Goal: Task Accomplishment & Management: Complete application form

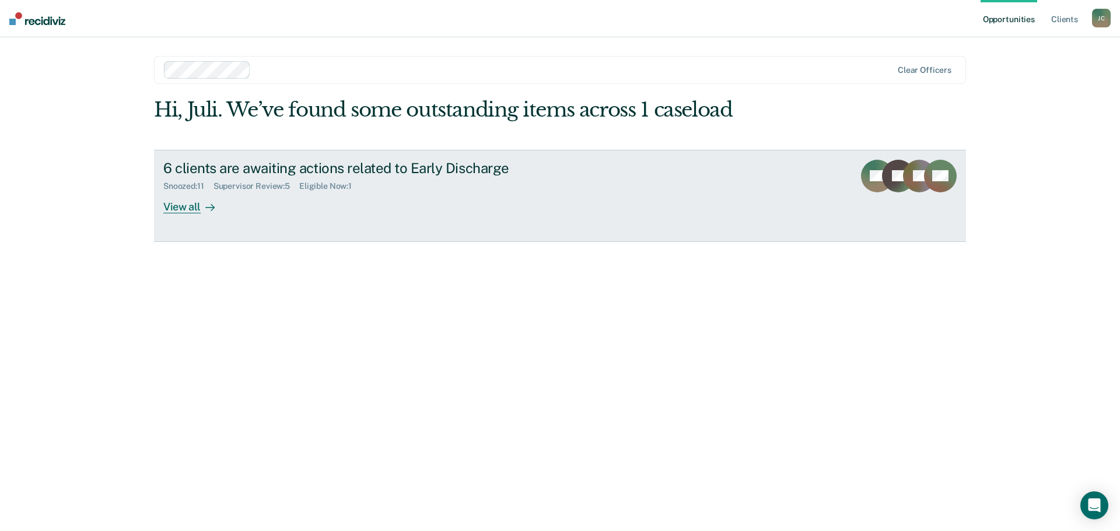
click at [189, 208] on div "View all" at bounding box center [195, 202] width 65 height 23
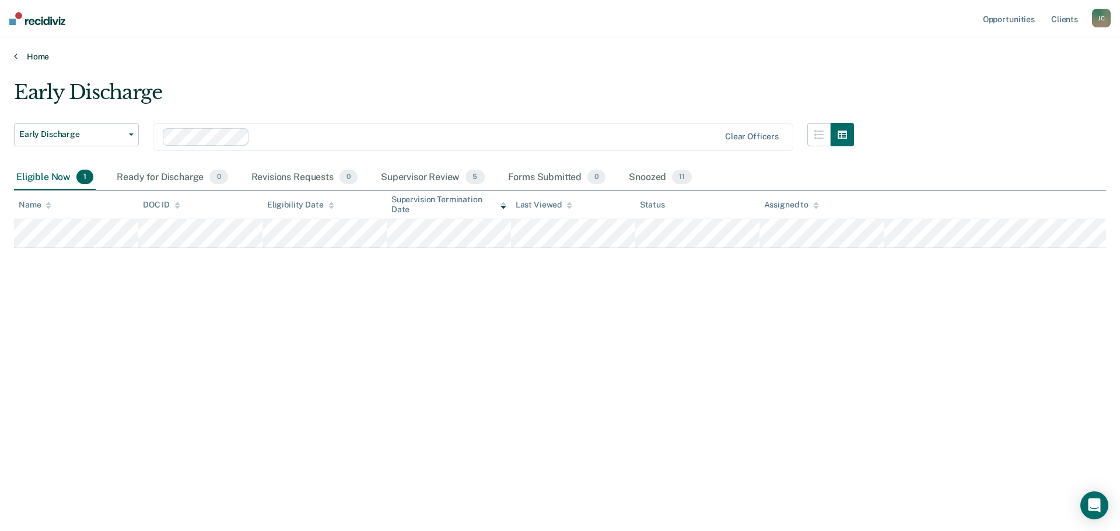
click at [36, 55] on link "Home" at bounding box center [560, 56] width 1092 height 10
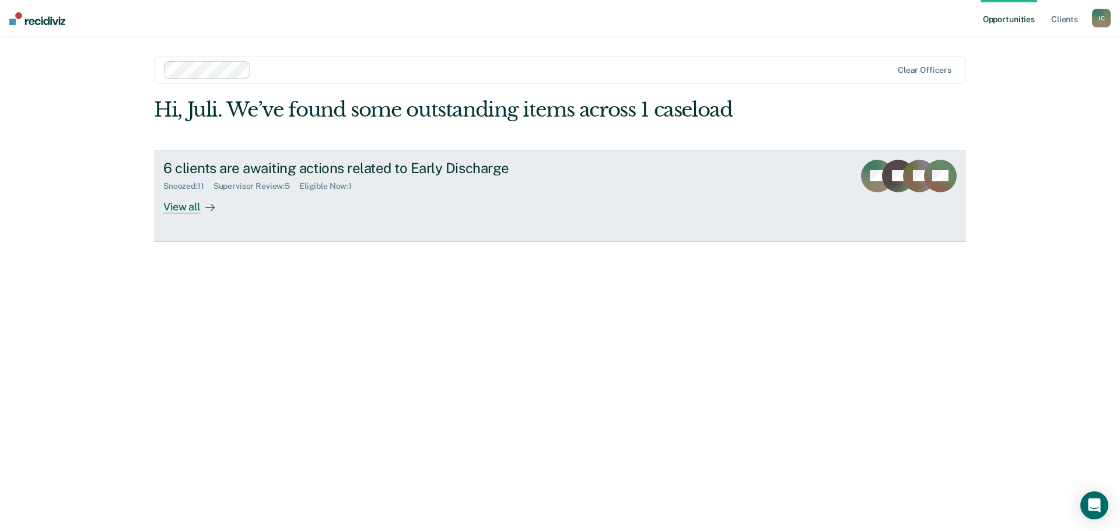
click at [183, 207] on div "View all" at bounding box center [195, 202] width 65 height 23
click at [190, 210] on div "View all" at bounding box center [195, 202] width 65 height 23
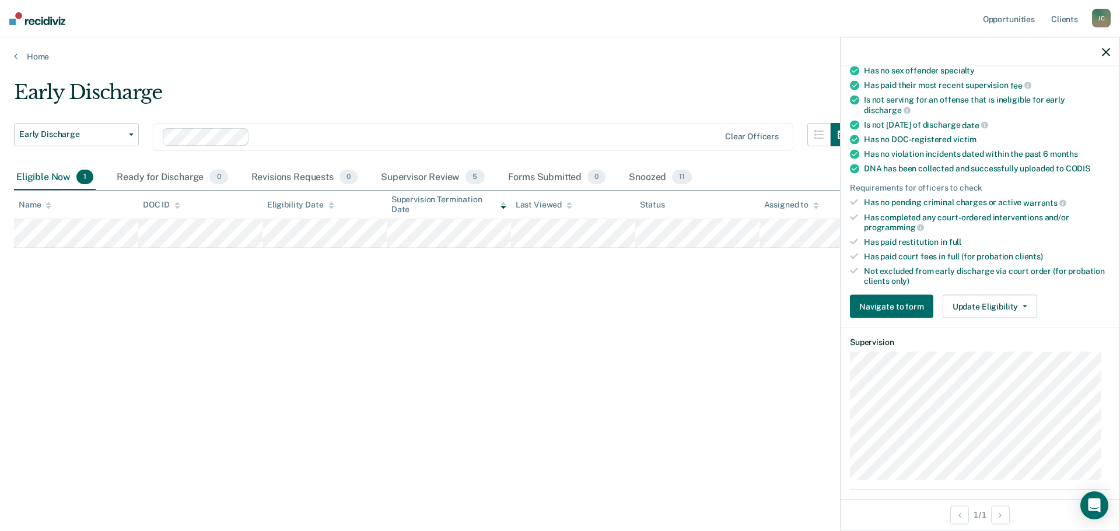
scroll to position [175, 0]
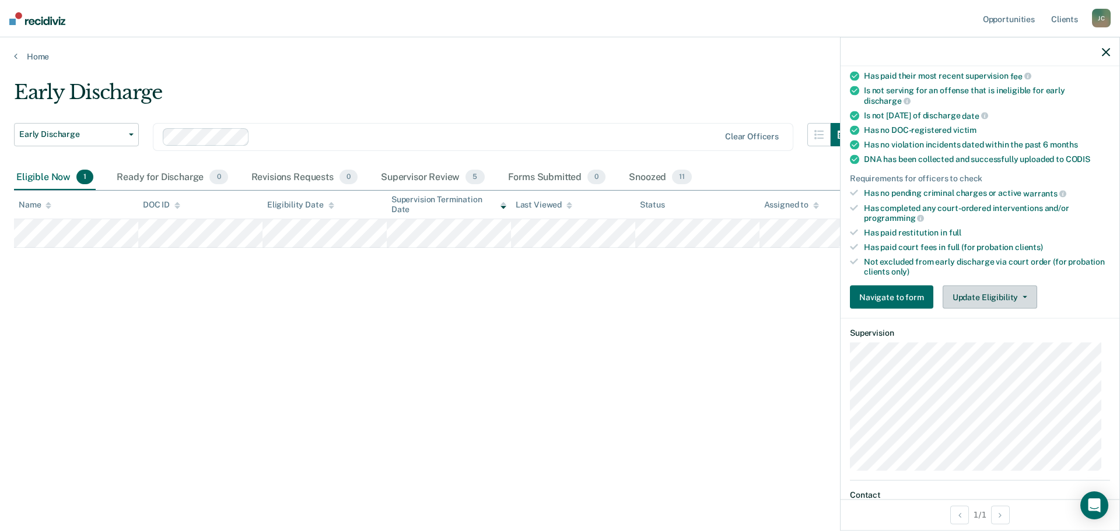
click at [974, 294] on button "Update Eligibility" at bounding box center [989, 297] width 94 height 23
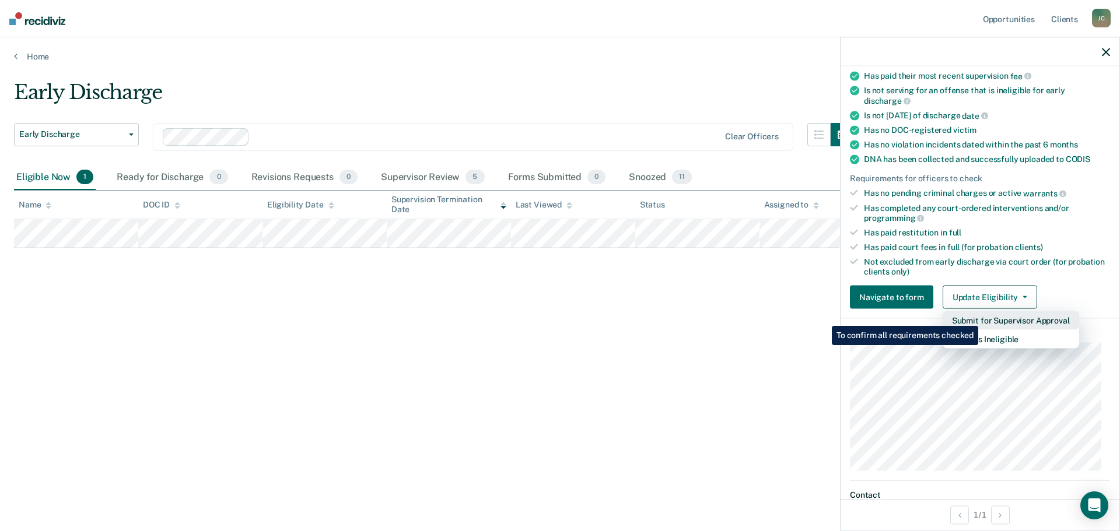
click at [980, 317] on button "Submit for Supervisor Approval" at bounding box center [1010, 320] width 136 height 19
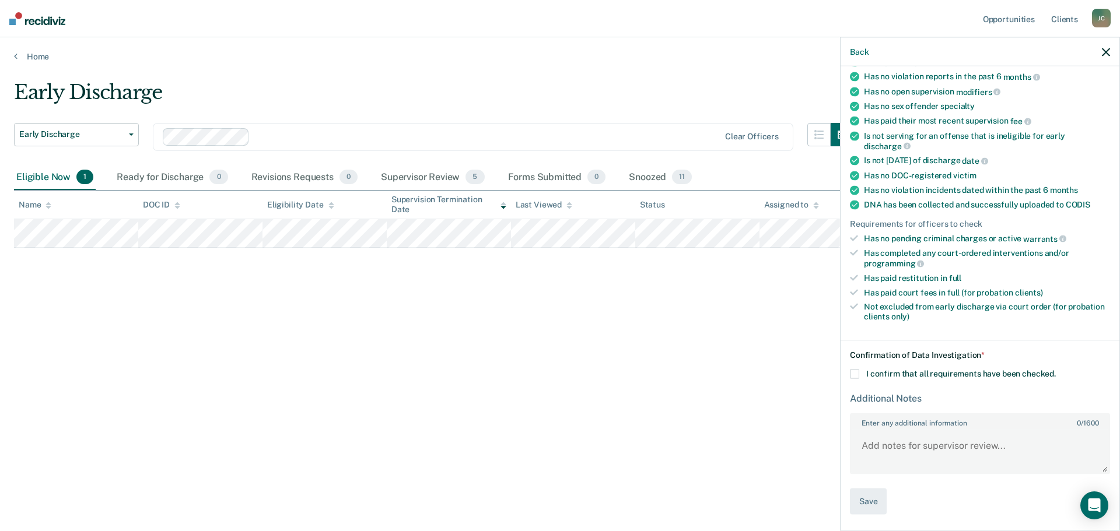
scroll to position [128, 0]
click at [855, 373] on span at bounding box center [854, 375] width 9 height 9
click at [1055, 371] on input "I confirm that all requirements have been checked." at bounding box center [1055, 371] width 0 height 0
click at [882, 443] on textarea "Enter any additional information 0 / 1600" at bounding box center [980, 452] width 258 height 43
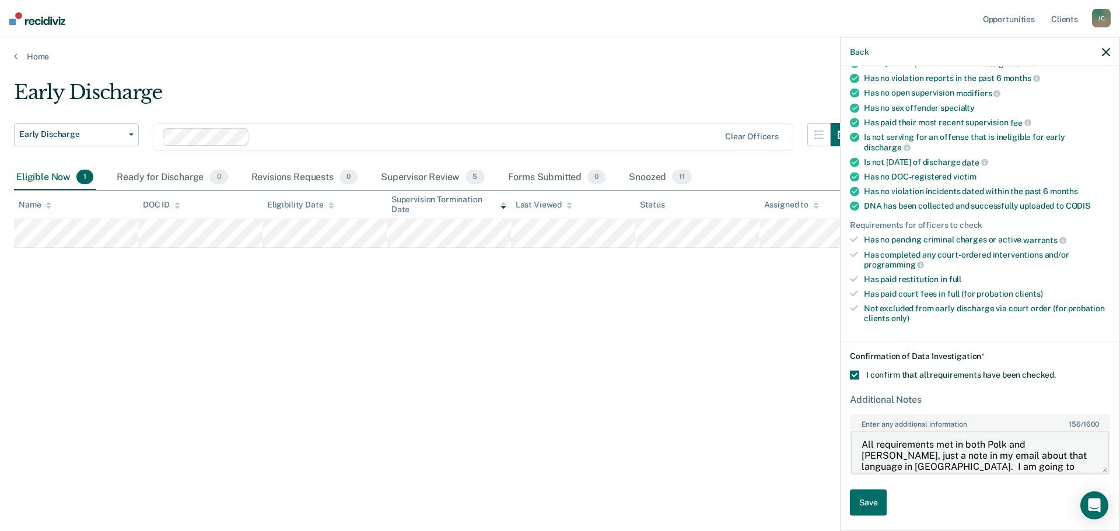
scroll to position [13, 0]
type textarea "All requirements met in both Polk and Jasper, just a note in my email about tha…"
click at [869, 501] on button "Save" at bounding box center [868, 503] width 37 height 26
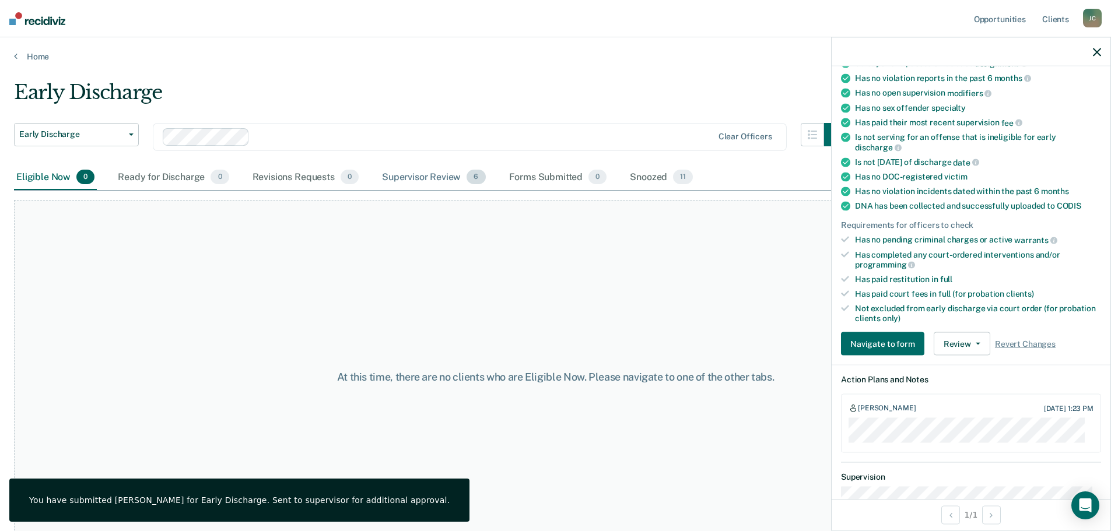
click at [423, 176] on div "Supervisor Review 6" at bounding box center [434, 178] width 108 height 26
